Goal: Task Accomplishment & Management: Complete application form

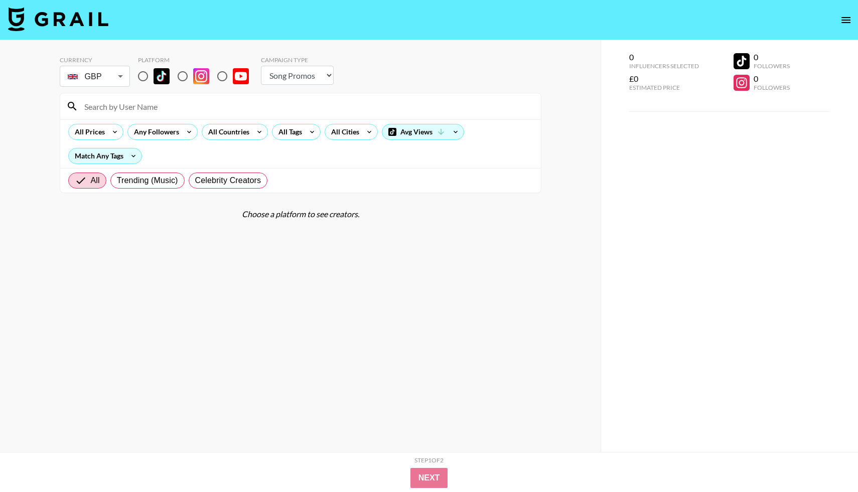
select select "Song"
click at [163, 109] on input at bounding box center [306, 106] width 457 height 16
type input "hus"
click at [143, 76] on input "radio" at bounding box center [142, 76] width 21 height 21
radio input "true"
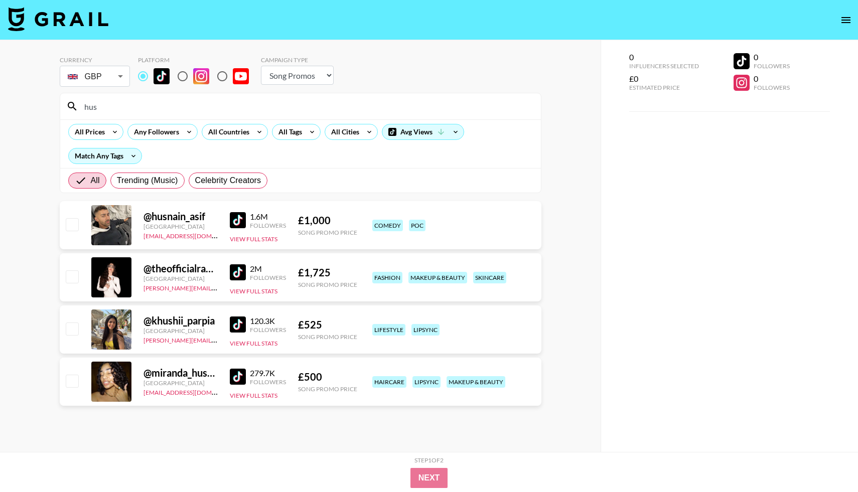
click at [73, 224] on input "checkbox" at bounding box center [72, 224] width 12 height 12
checkbox input "true"
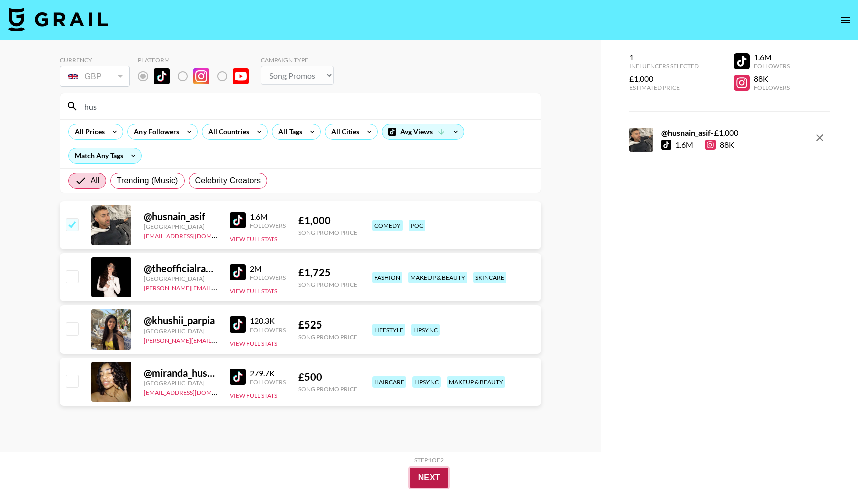
click at [431, 477] on button "Next" at bounding box center [429, 478] width 39 height 20
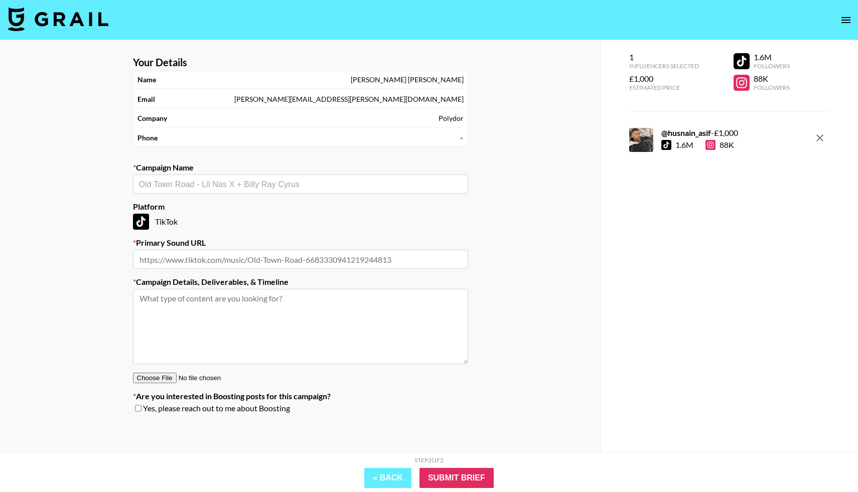
click at [161, 257] on input "text" at bounding box center [300, 259] width 335 height 19
click at [154, 186] on input "text" at bounding box center [300, 185] width 323 height 12
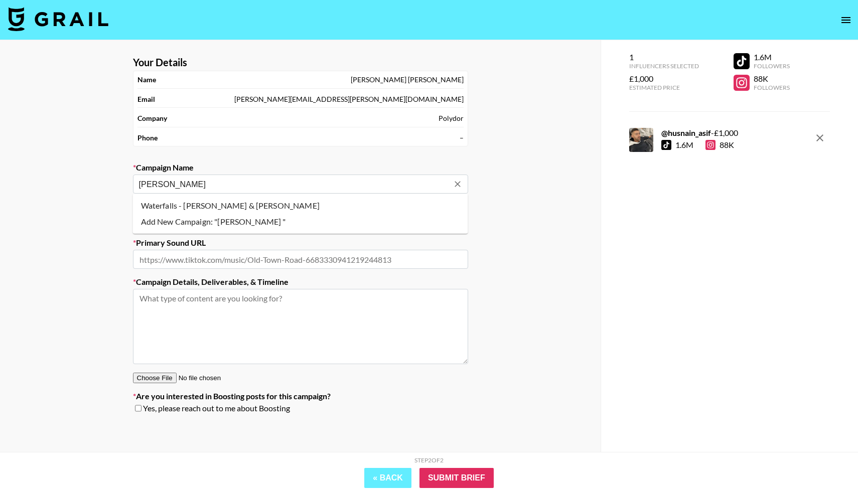
click at [186, 203] on li "Waterfalls - [PERSON_NAME] & [PERSON_NAME]" at bounding box center [300, 206] width 335 height 16
type input "Waterfalls - [PERSON_NAME] & [PERSON_NAME]"
type input "[URL][DOMAIN_NAME]"
type textarea "TikTok -- TikTok -- TikTok -- TikTok --"
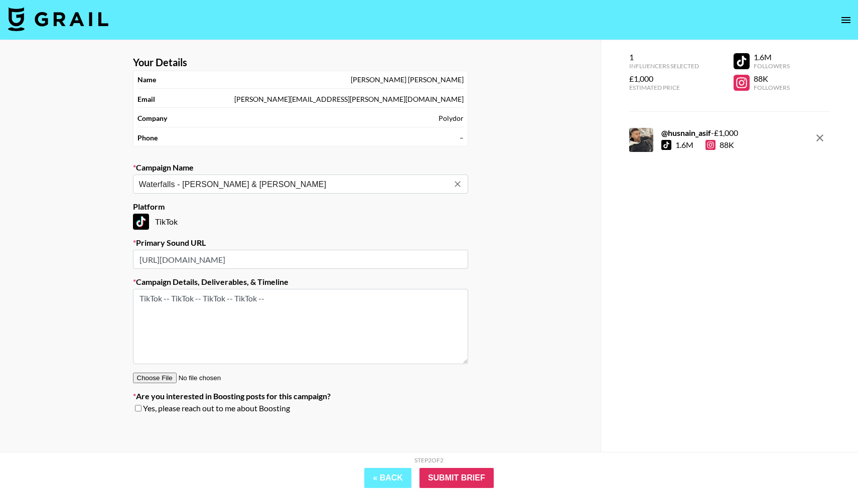
click at [375, 252] on input "[URL][DOMAIN_NAME]" at bounding box center [300, 259] width 335 height 19
click at [376, 260] on input "[URL][DOMAIN_NAME]" at bounding box center [300, 259] width 335 height 19
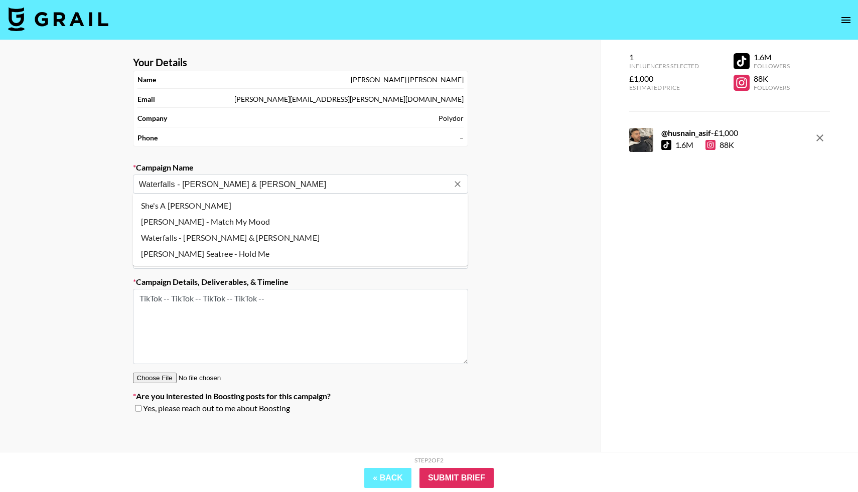
drag, startPoint x: 303, startPoint y: 186, endPoint x: 83, endPoint y: 184, distance: 219.3
click at [83, 184] on div "Your Details Name [PERSON_NAME] Email [PERSON_NAME][EMAIL_ADDRESS][PERSON_NAME]…" at bounding box center [300, 266] width 601 height 452
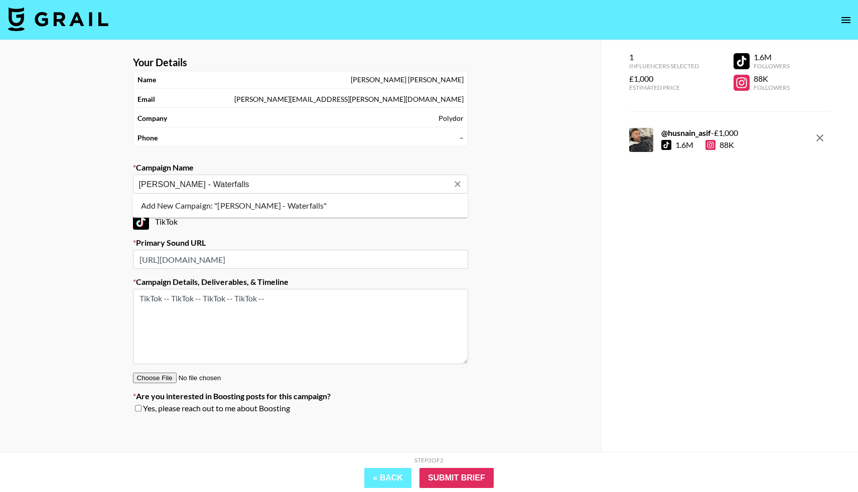
click at [221, 209] on li "Add New Campaign: "[PERSON_NAME] - Waterfalls"" at bounding box center [300, 206] width 335 height 16
type input "[PERSON_NAME] - Waterfalls"
drag, startPoint x: 396, startPoint y: 258, endPoint x: 88, endPoint y: 240, distance: 308.6
click at [89, 240] on div "Your Details Name [PERSON_NAME] Email [PERSON_NAME][EMAIL_ADDRESS][PERSON_NAME]…" at bounding box center [300, 266] width 601 height 452
paste input "[URL][DOMAIN_NAME]"
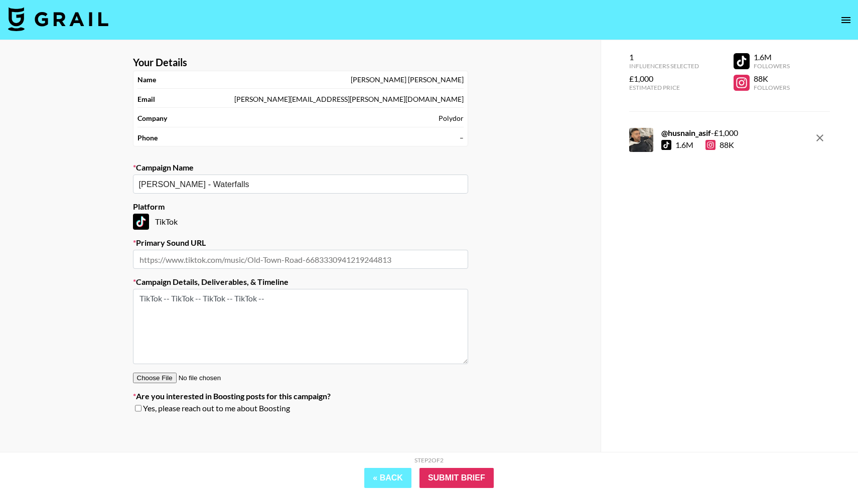
type input "[URL][DOMAIN_NAME]"
click at [235, 343] on textarea "TikTok -- TikTok -- TikTok -- TikTok --" at bounding box center [300, 326] width 335 height 75
drag, startPoint x: 279, startPoint y: 305, endPoint x: 134, endPoint y: 294, distance: 145.4
click at [134, 294] on textarea "TikTok -- TikTok -- TikTok -- TikTok --" at bounding box center [300, 326] width 335 height 75
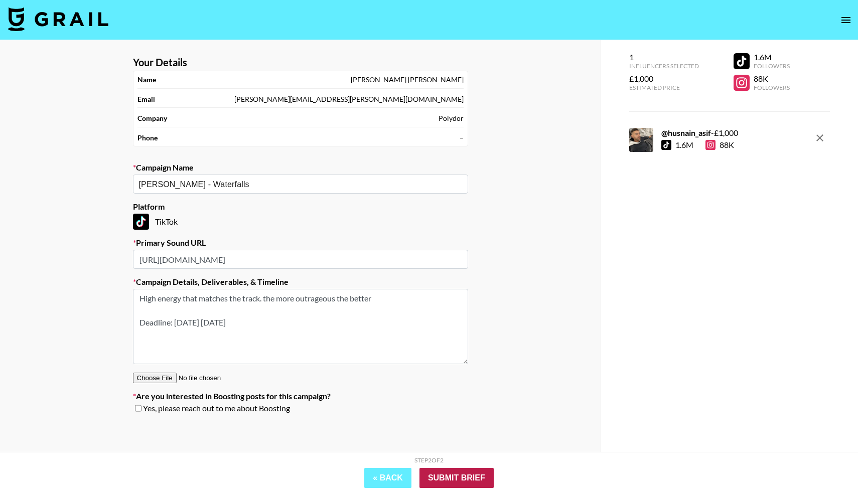
type textarea "High energy that matches the track. the more outrageous the better Deadline: [D…"
click at [470, 475] on input "Submit Brief" at bounding box center [457, 478] width 74 height 20
